Goal: Share content

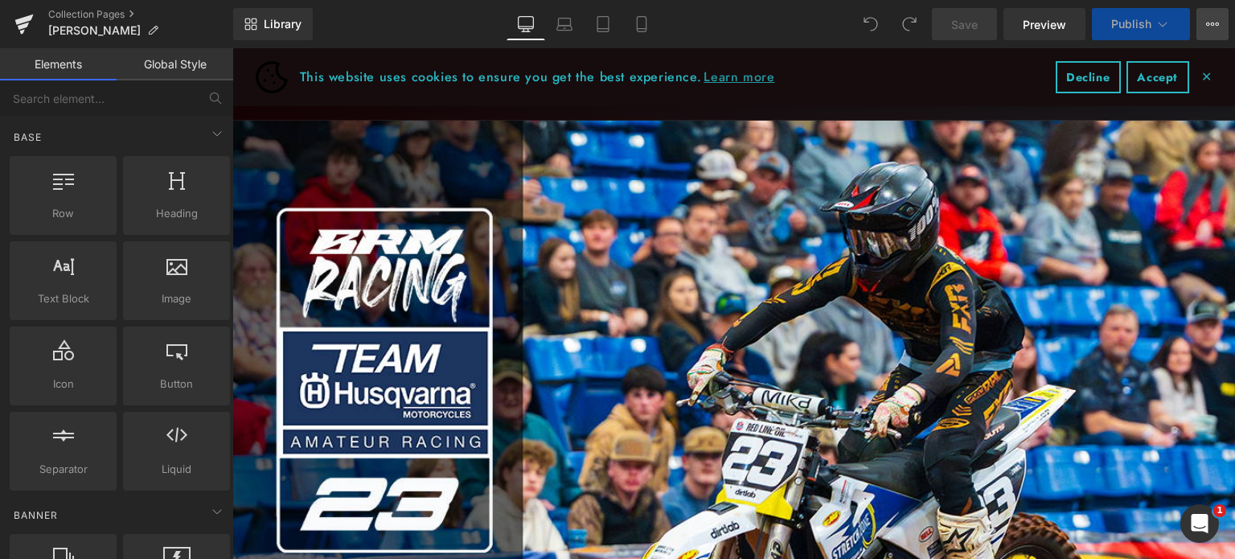
click at [1209, 21] on icon at bounding box center [1212, 24] width 13 height 13
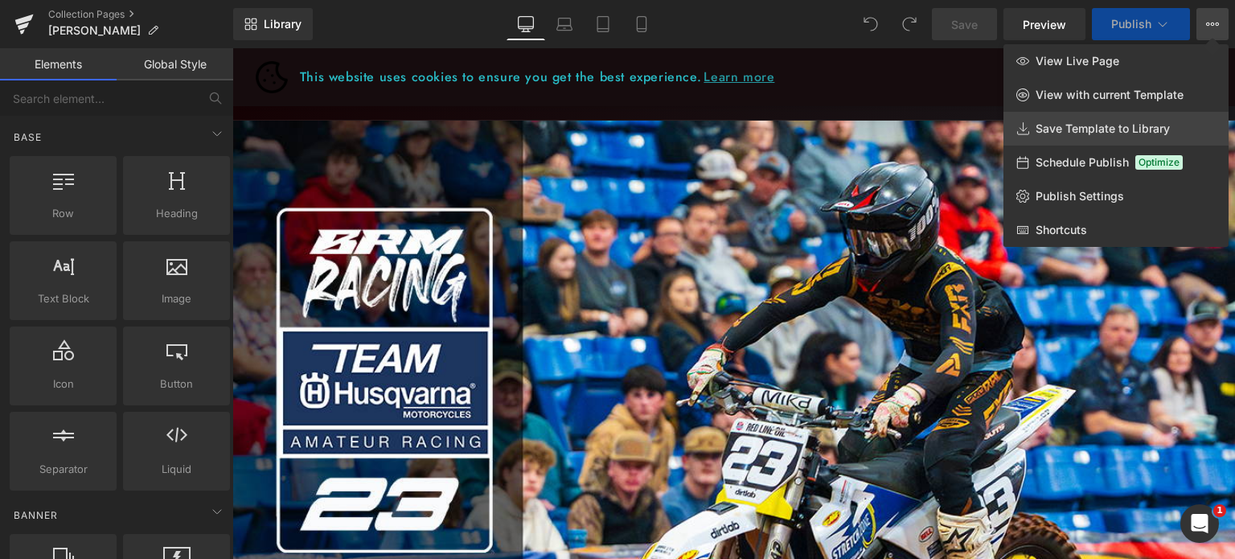
click at [1093, 131] on span "Save Template to Library" at bounding box center [1102, 128] width 134 height 14
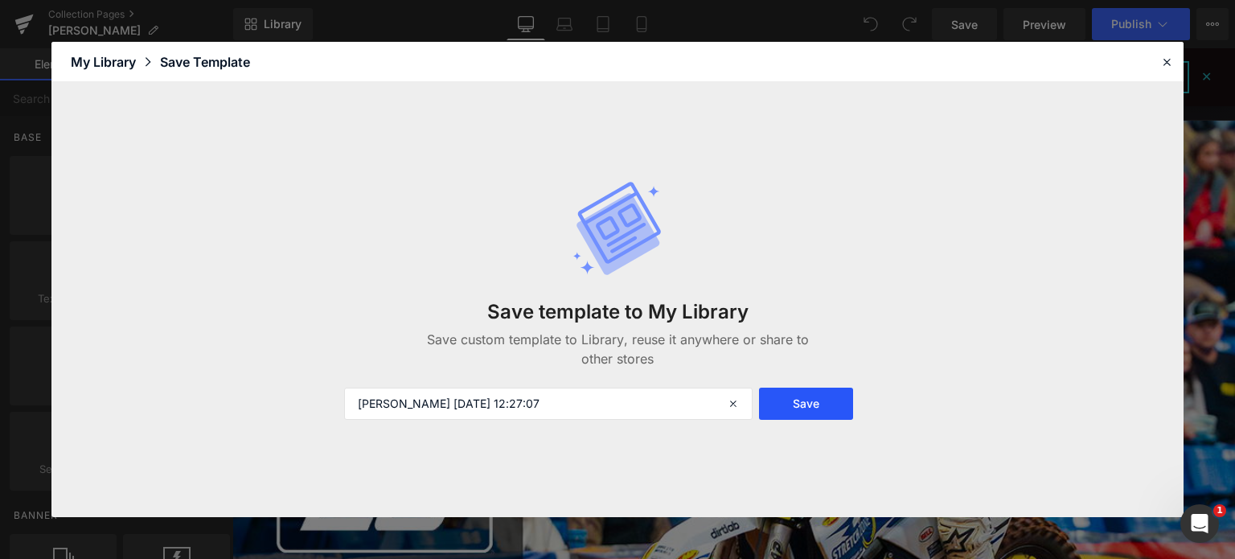
click at [813, 409] on button "Save" at bounding box center [806, 404] width 94 height 32
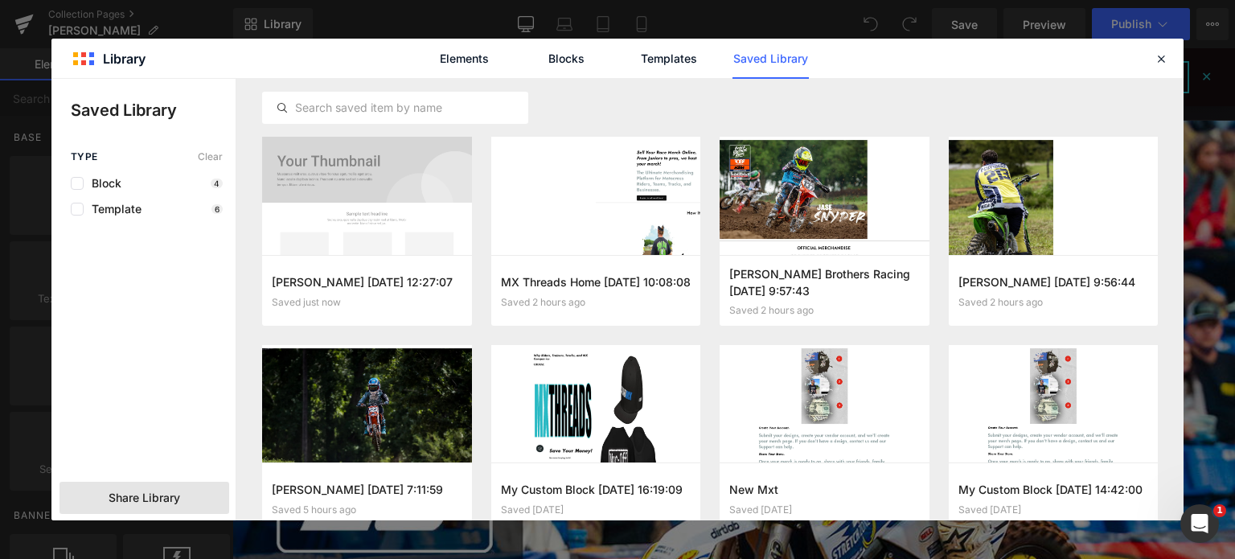
click at [194, 502] on div "Share Library" at bounding box center [144, 498] width 170 height 32
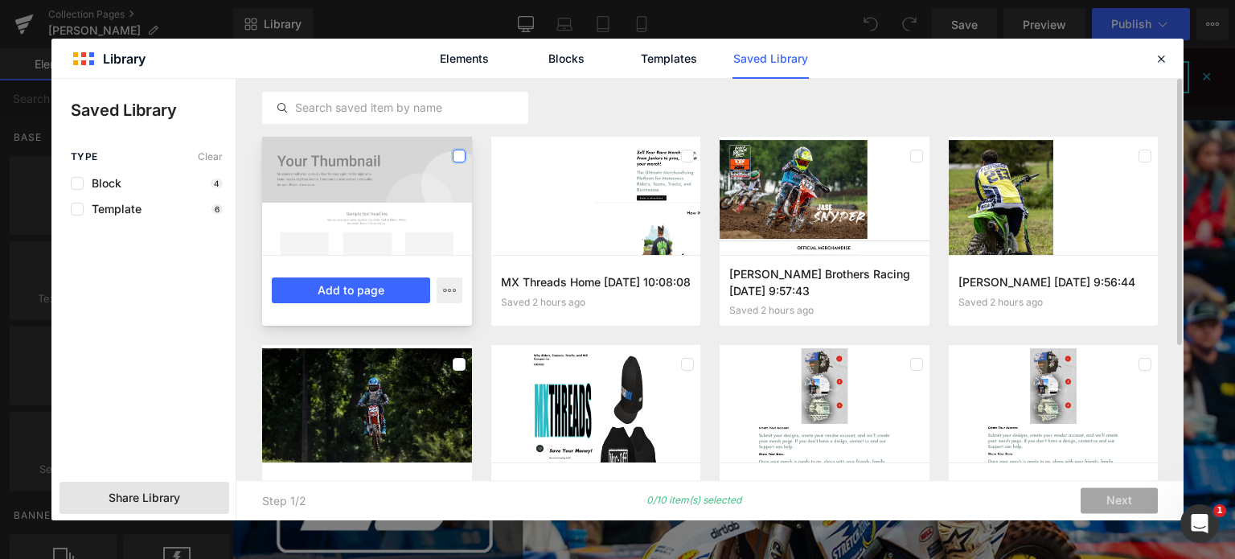
click at [460, 156] on label at bounding box center [459, 156] width 13 height 13
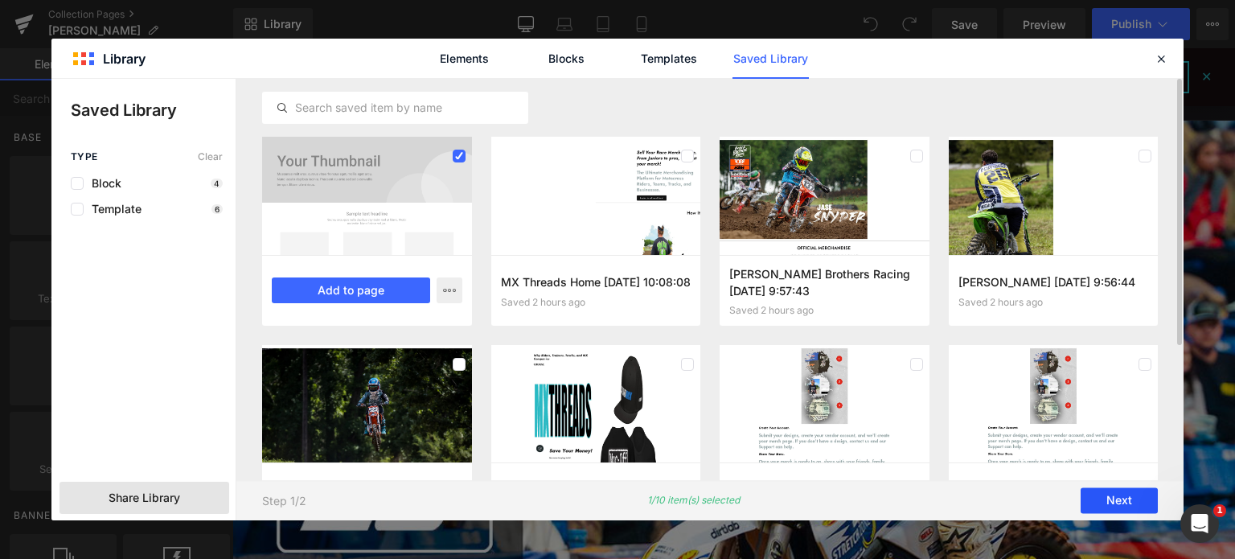
click at [1121, 505] on button "Next" at bounding box center [1119, 501] width 77 height 26
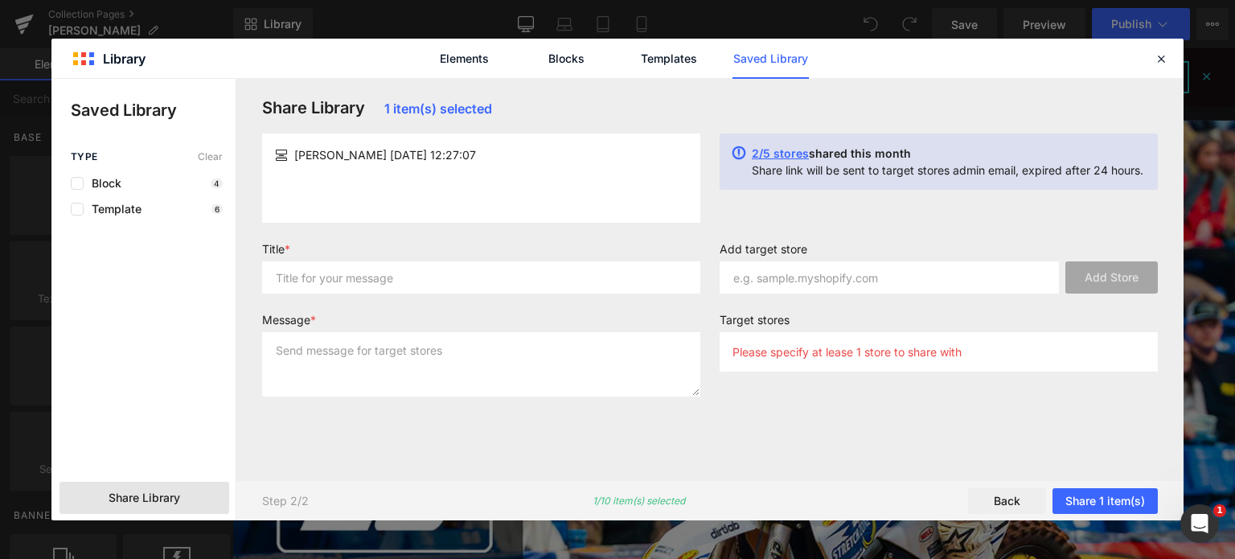
click at [760, 154] on span "2/5 stores" at bounding box center [780, 153] width 57 height 14
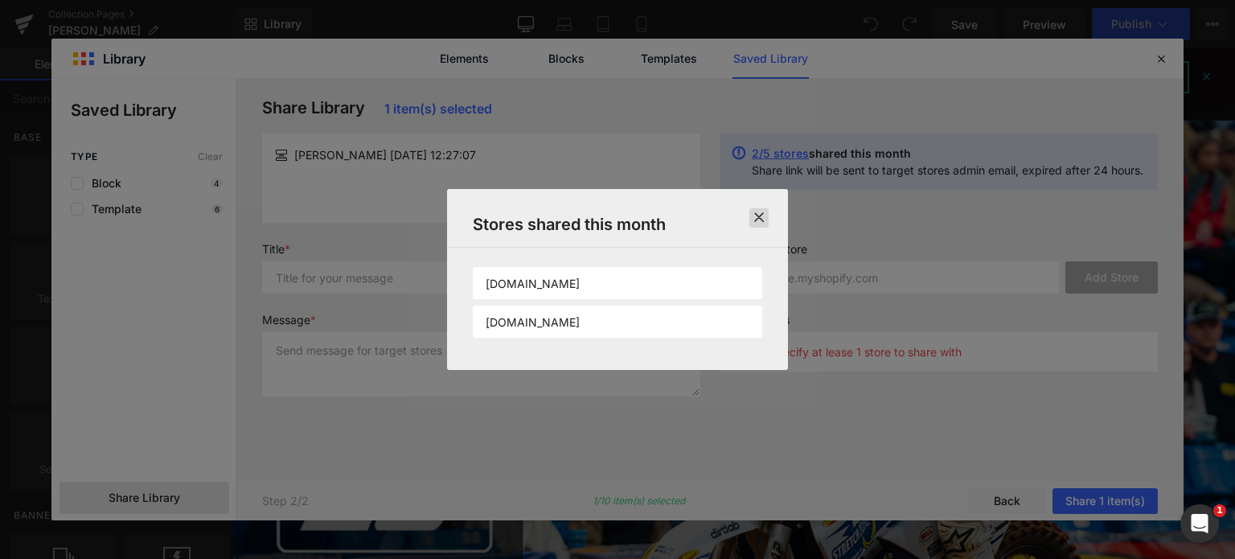
click at [763, 211] on icon at bounding box center [758, 217] width 19 height 19
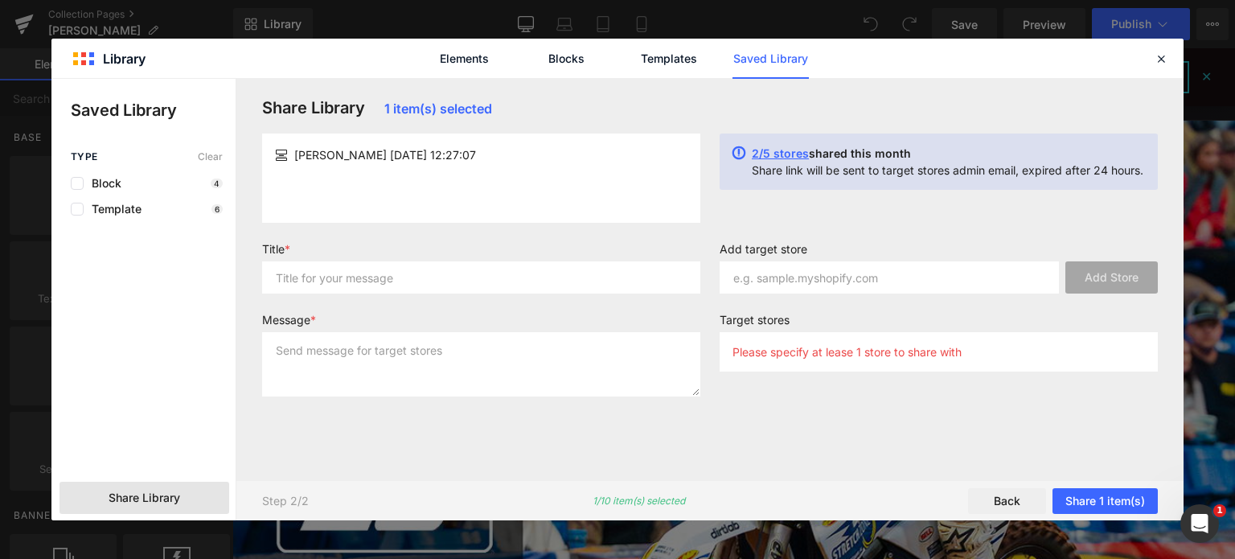
click at [739, 154] on icon at bounding box center [738, 161] width 13 height 31
click at [770, 157] on span "2/5 stores" at bounding box center [780, 153] width 57 height 14
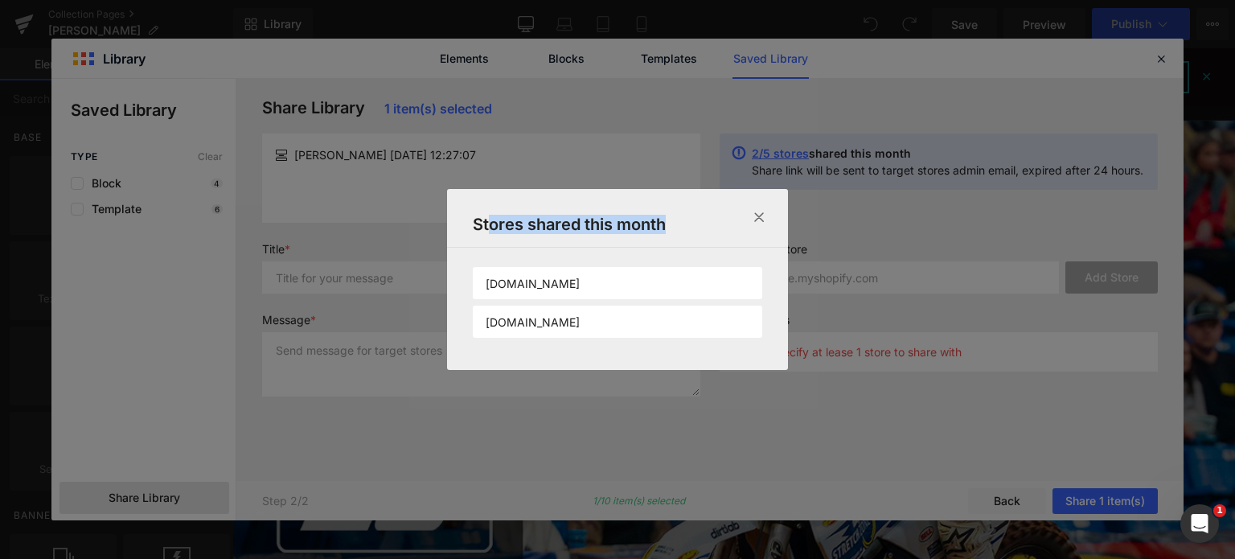
drag, startPoint x: 492, startPoint y: 231, endPoint x: 676, endPoint y: 237, distance: 184.2
click at [750, 219] on icon at bounding box center [758, 217] width 19 height 19
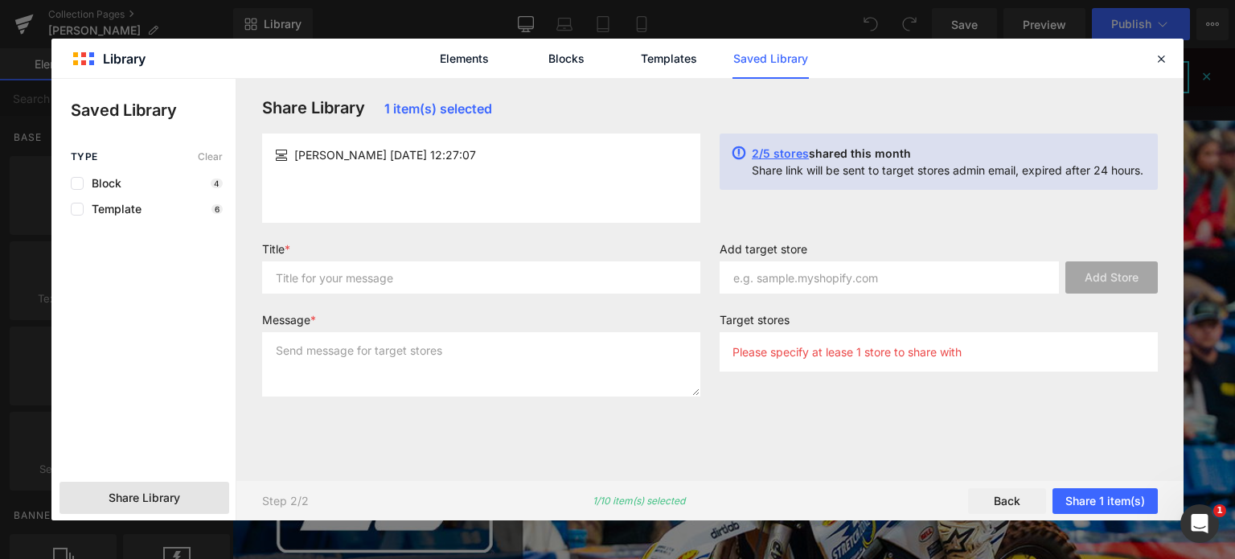
click at [845, 358] on p "Please specify at lease 1 store to share with" at bounding box center [846, 352] width 229 height 14
click at [759, 357] on p "Please specify at lease 1 store to share with" at bounding box center [846, 352] width 229 height 14
click at [785, 279] on input "text" at bounding box center [889, 277] width 339 height 32
click at [807, 250] on label "Add target store" at bounding box center [939, 251] width 438 height 19
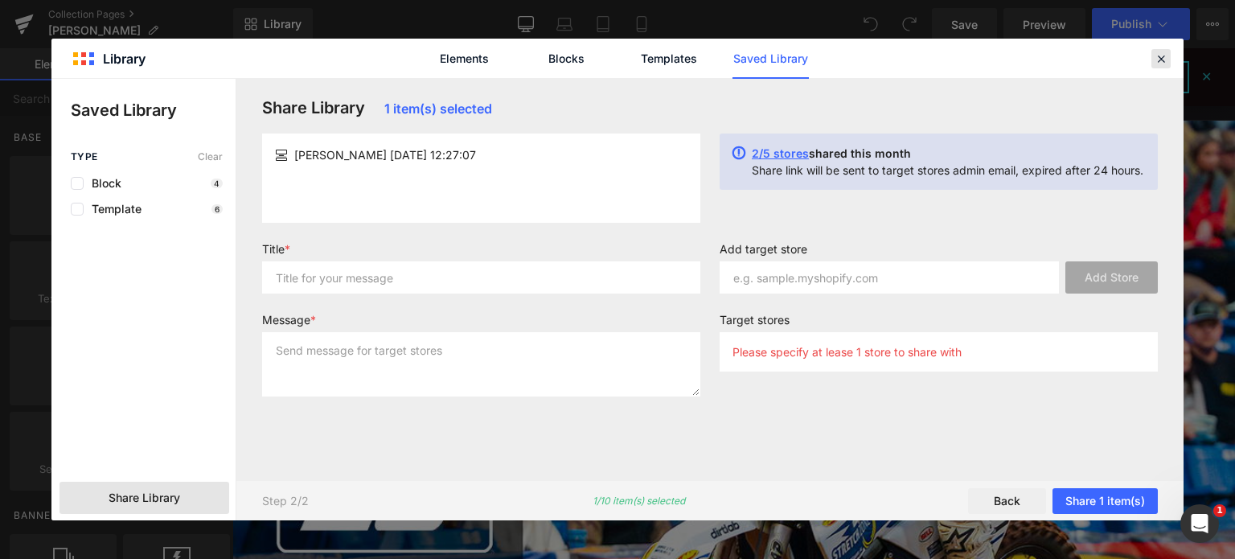
click at [1160, 59] on icon at bounding box center [1161, 58] width 14 height 14
